Goal: Transaction & Acquisition: Book appointment/travel/reservation

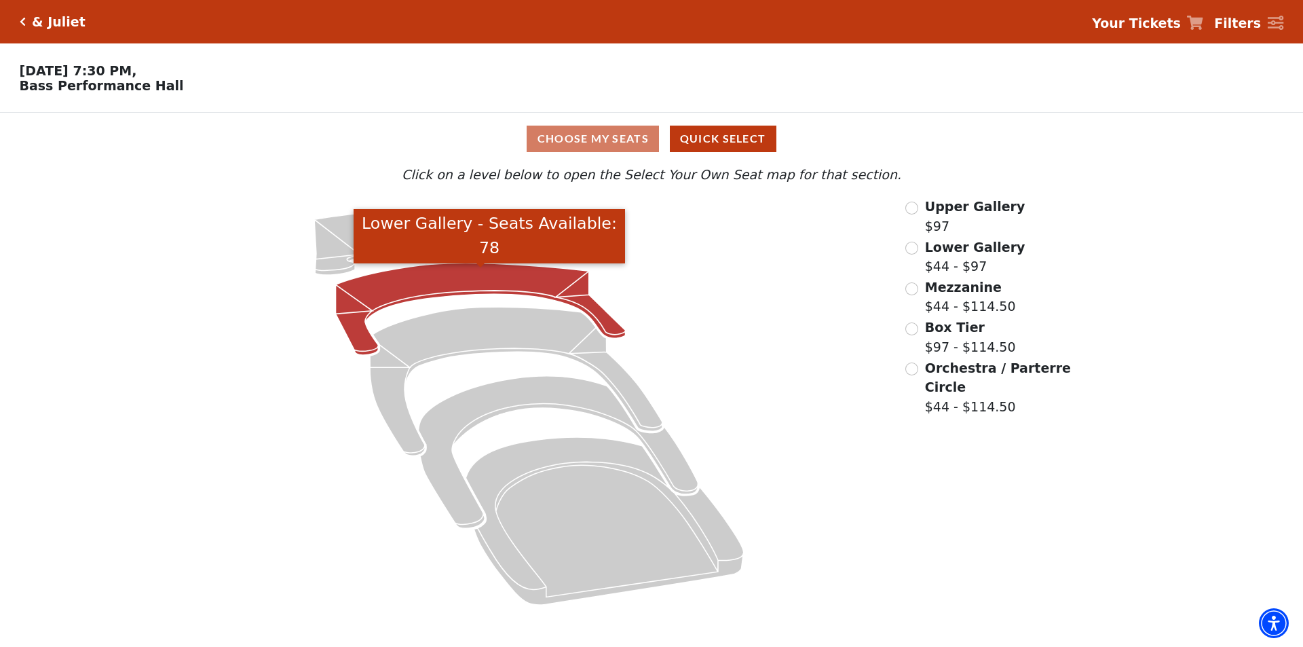
click at [496, 293] on icon "Lower Gallery - Seats Available: 78" at bounding box center [481, 309] width 290 height 92
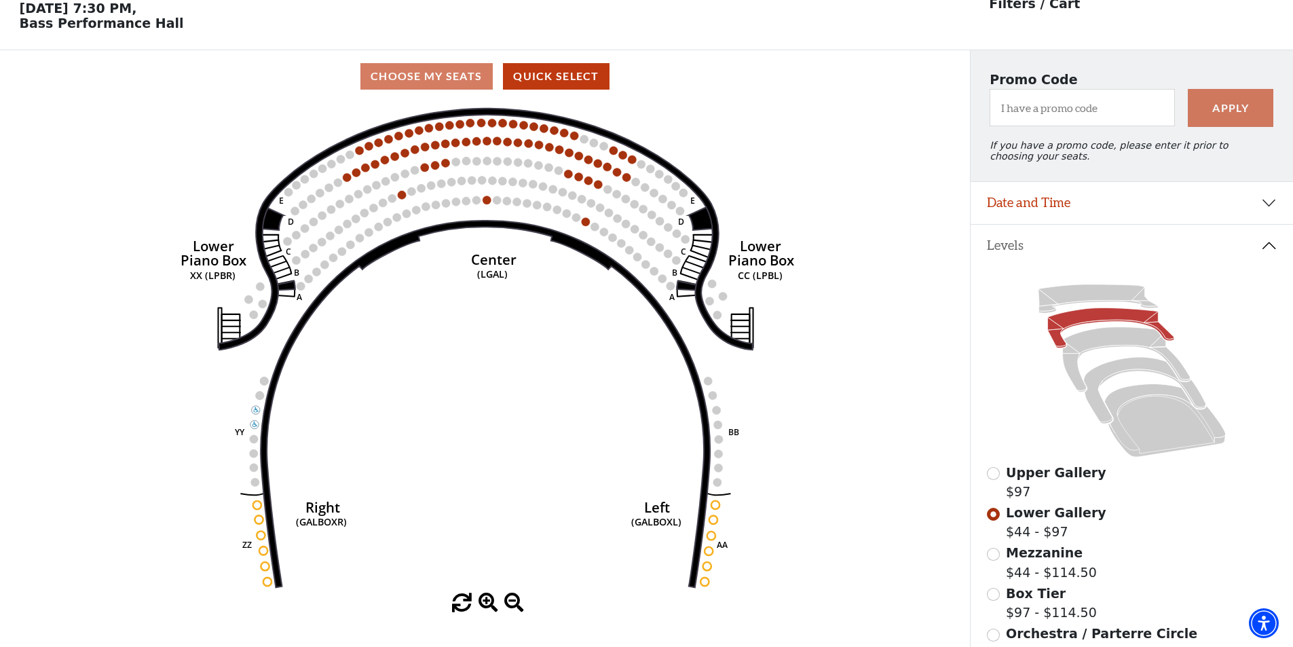
scroll to position [63, 0]
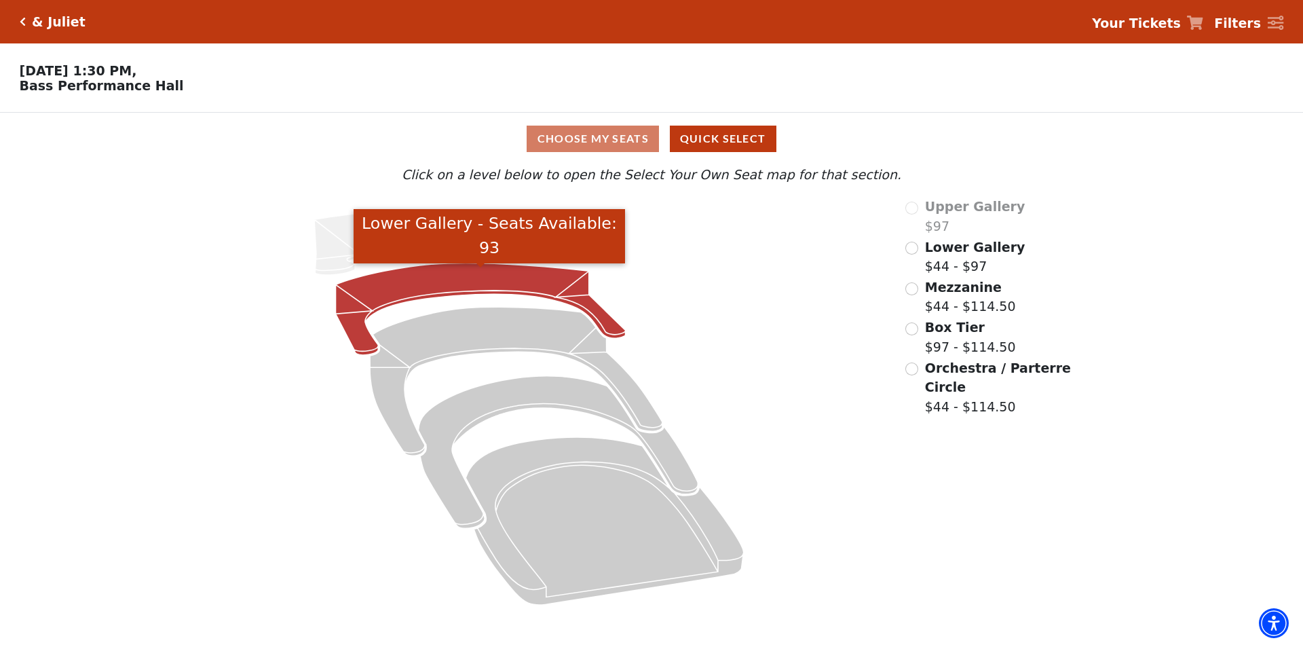
click at [497, 284] on icon "Lower Gallery - Seats Available: 93" at bounding box center [481, 309] width 290 height 92
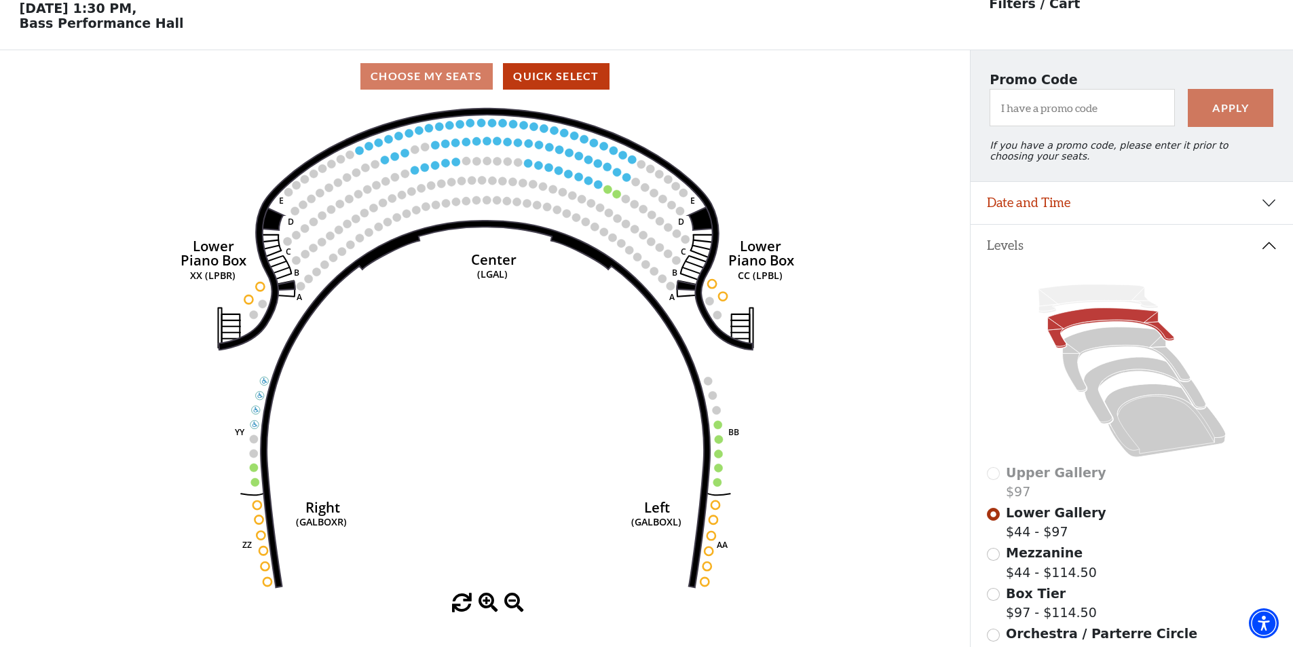
scroll to position [63, 0]
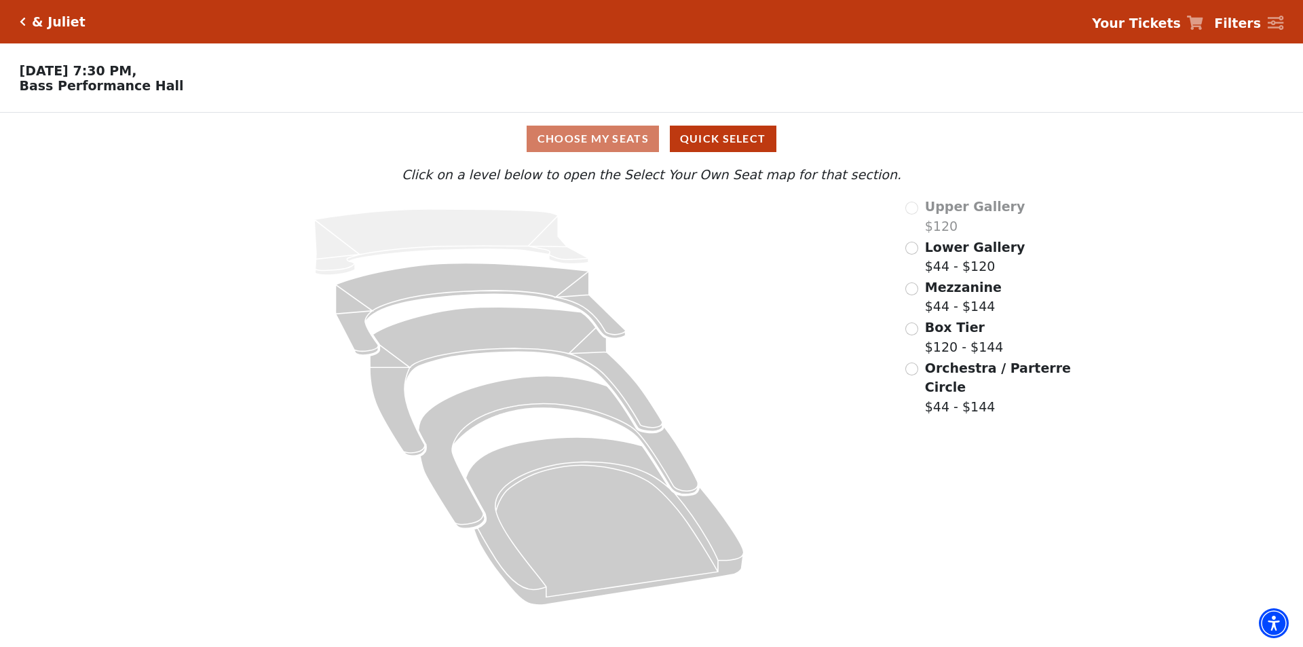
click at [930, 252] on span "Lower Gallery" at bounding box center [975, 247] width 100 height 15
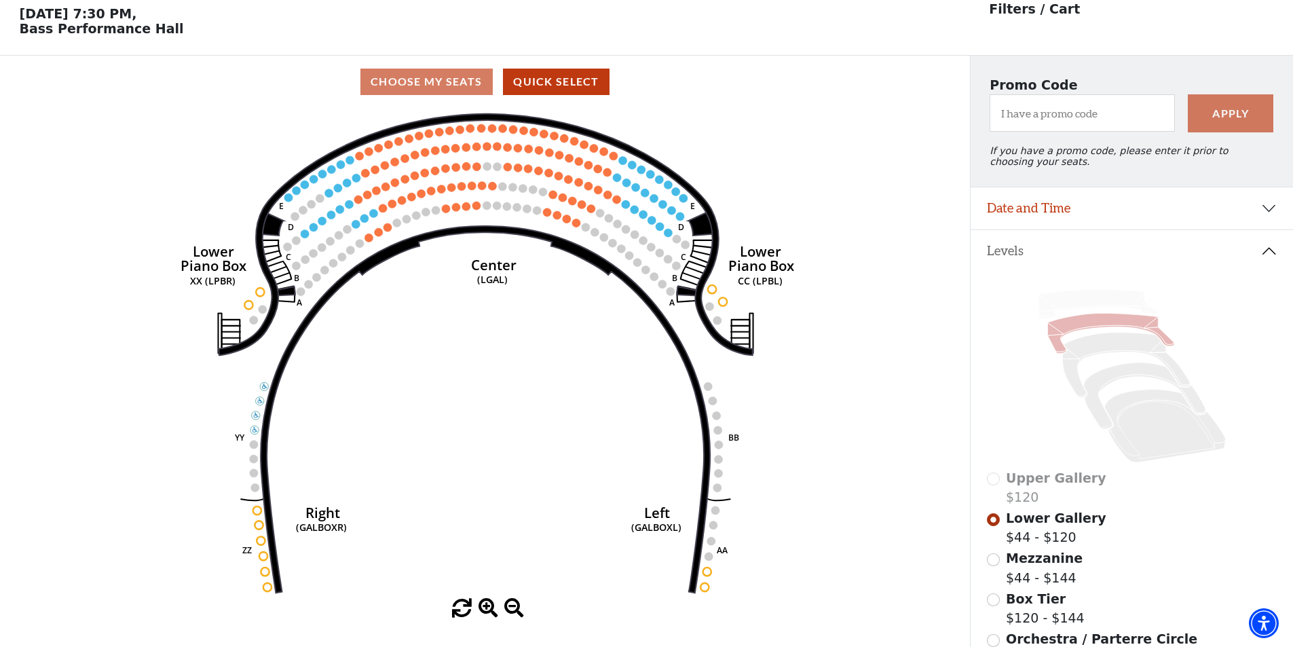
scroll to position [63, 0]
